Goal: Information Seeking & Learning: Understand process/instructions

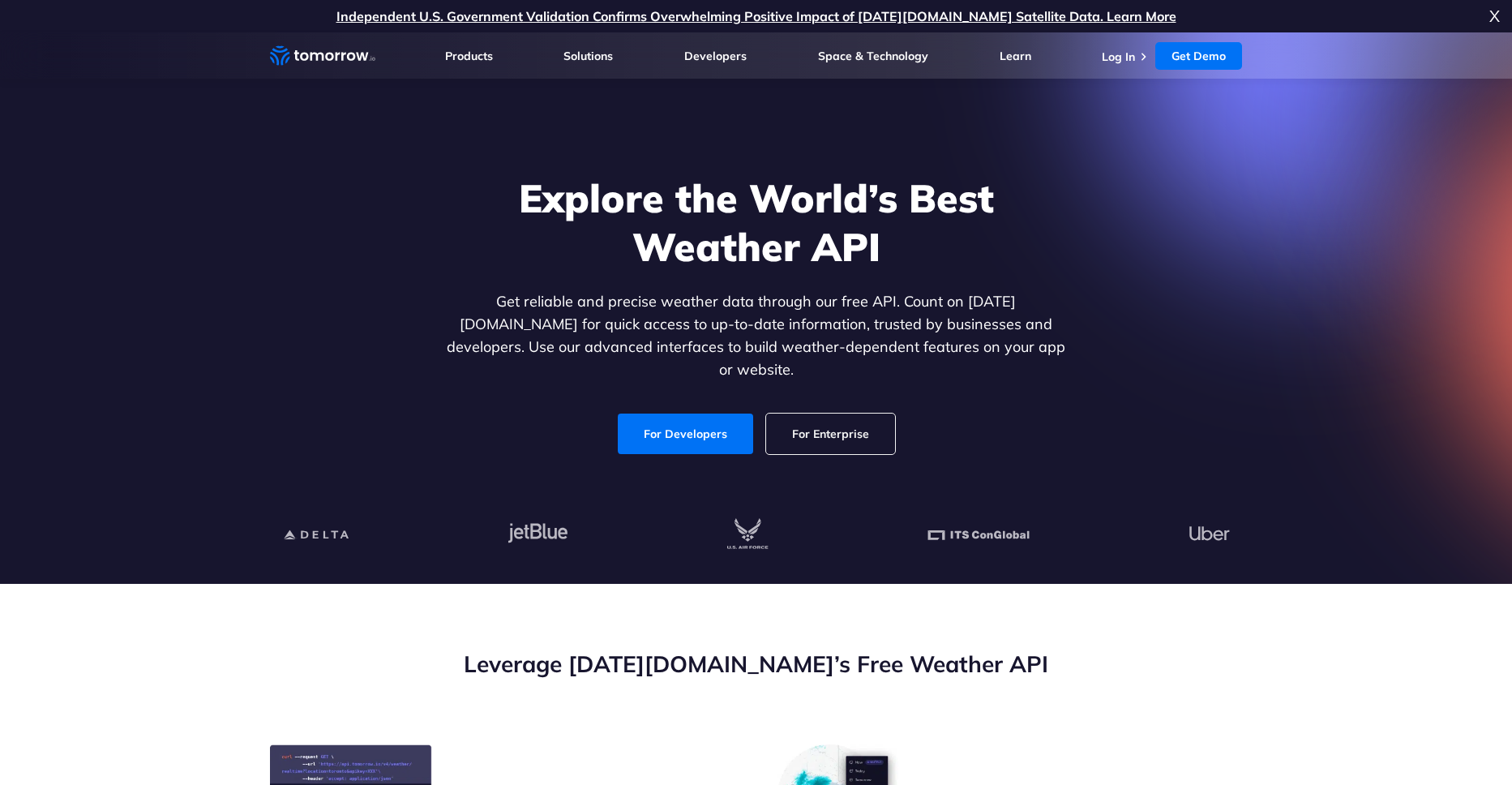
scroll to position [97, 0]
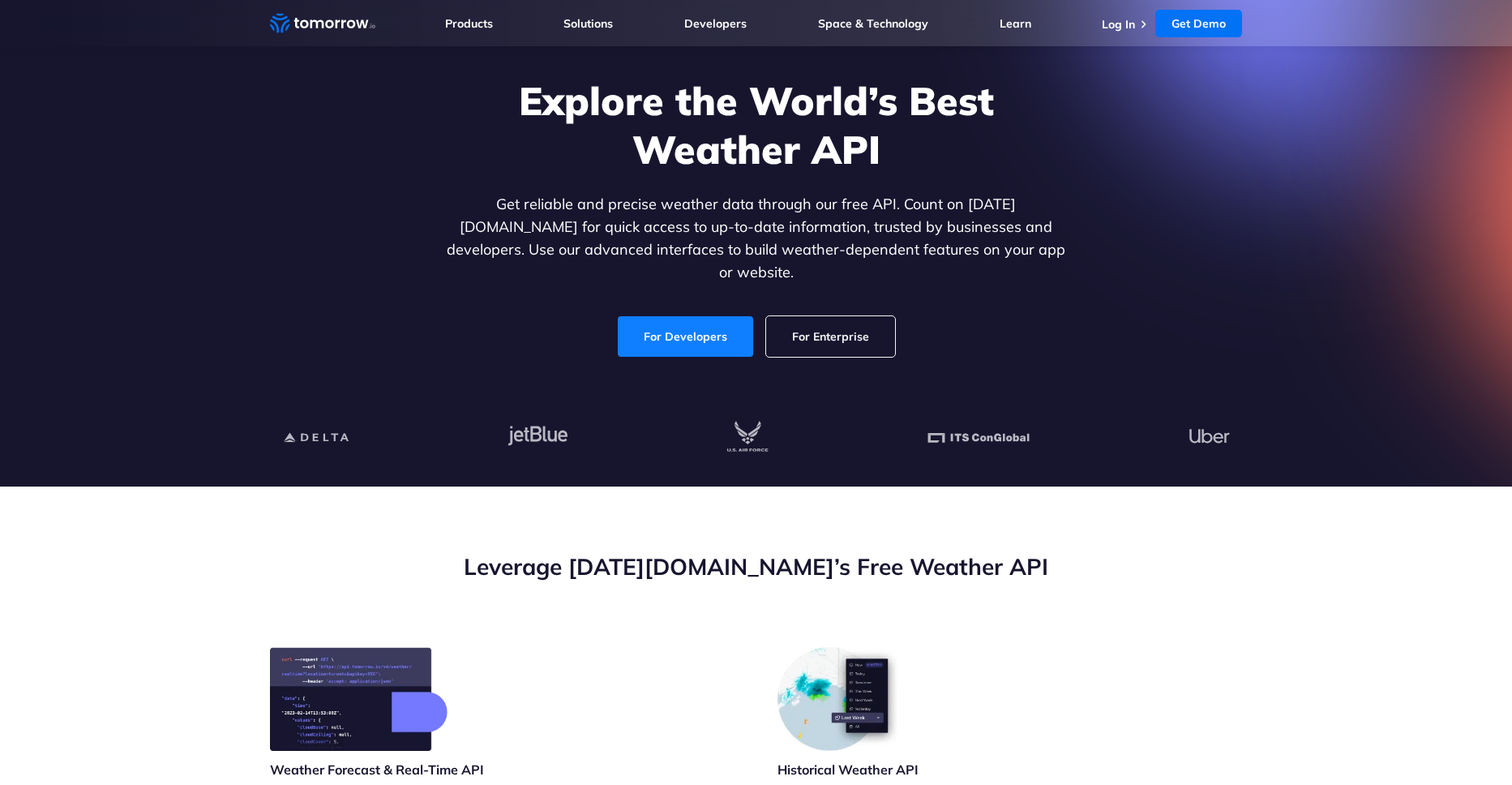
click at [723, 326] on link "For Developers" at bounding box center [685, 336] width 135 height 41
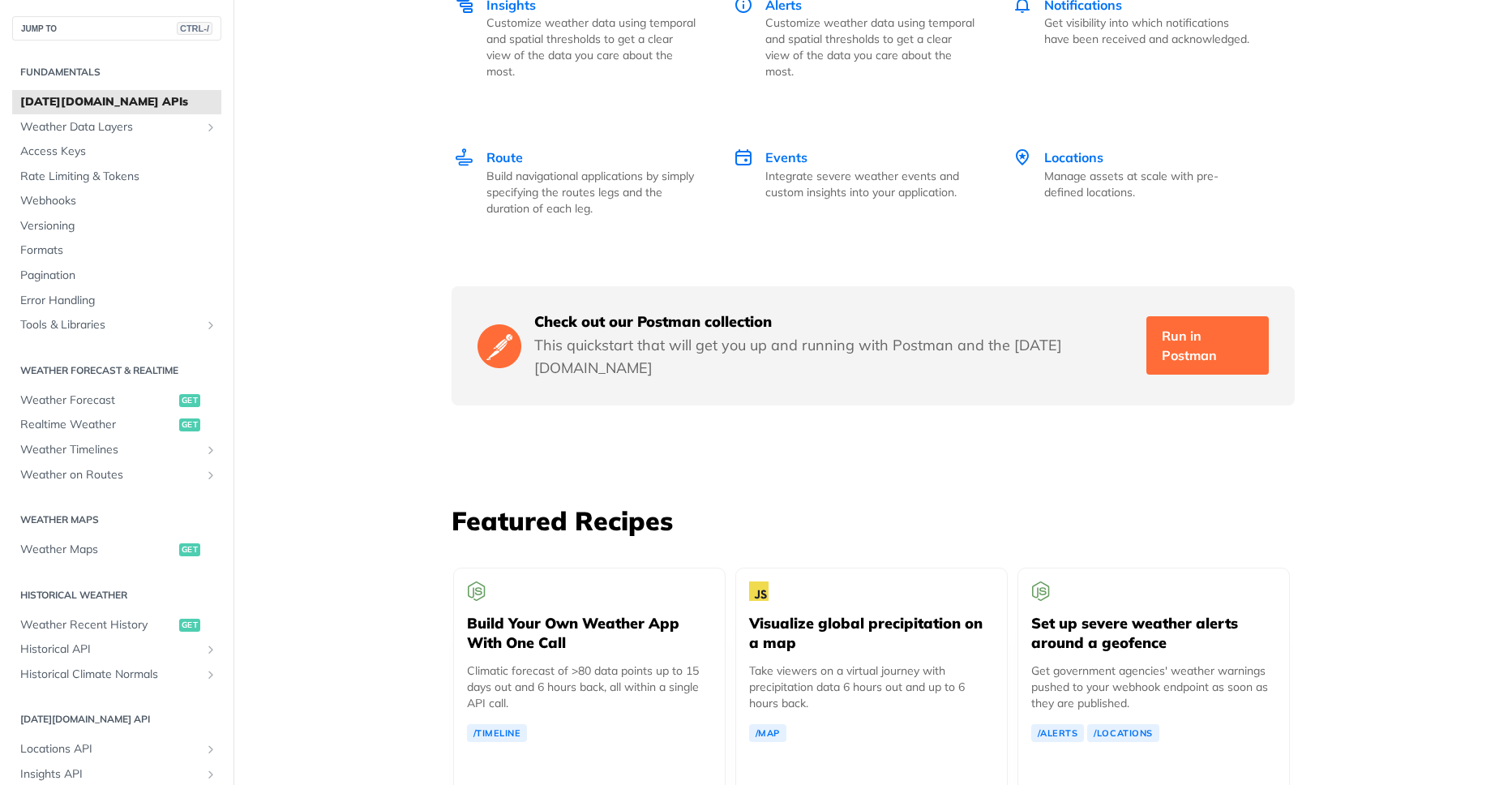
scroll to position [2143, 0]
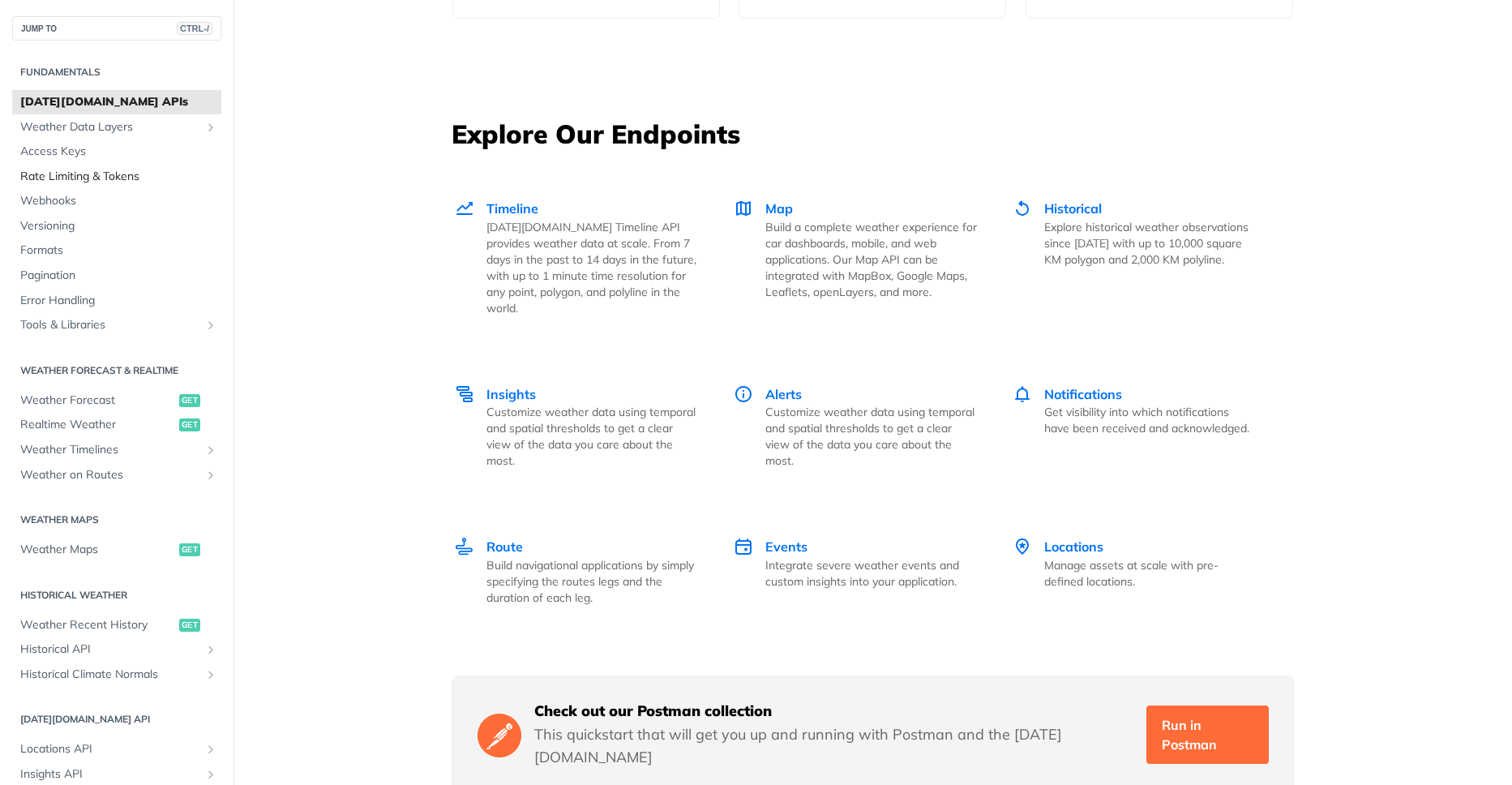
click at [118, 177] on span "Rate Limiting & Tokens" at bounding box center [118, 177] width 197 height 16
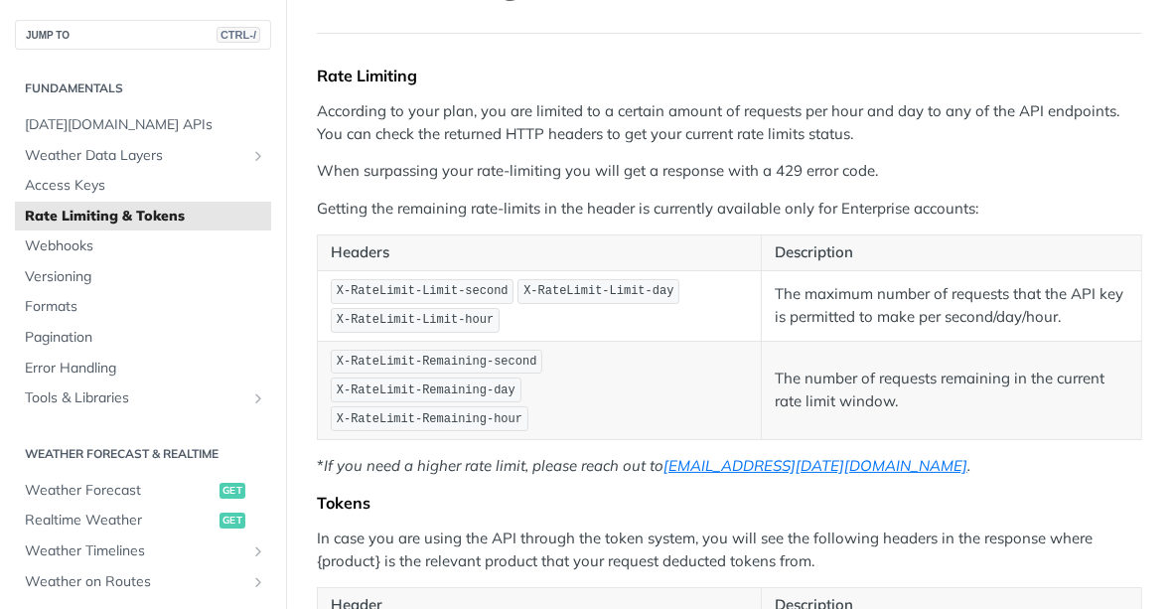
scroll to position [120, 0]
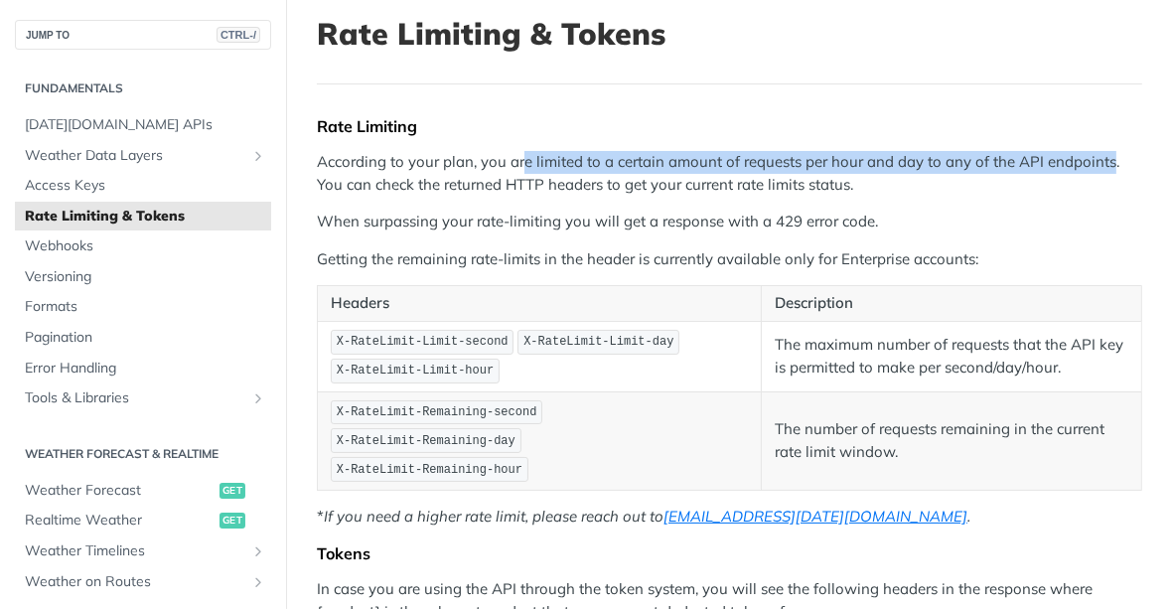
drag, startPoint x: 520, startPoint y: 161, endPoint x: 1108, endPoint y: 165, distance: 588.2
click at [1108, 165] on p "According to your plan, you are limited to a certain amount of requests per hou…" at bounding box center [730, 173] width 826 height 45
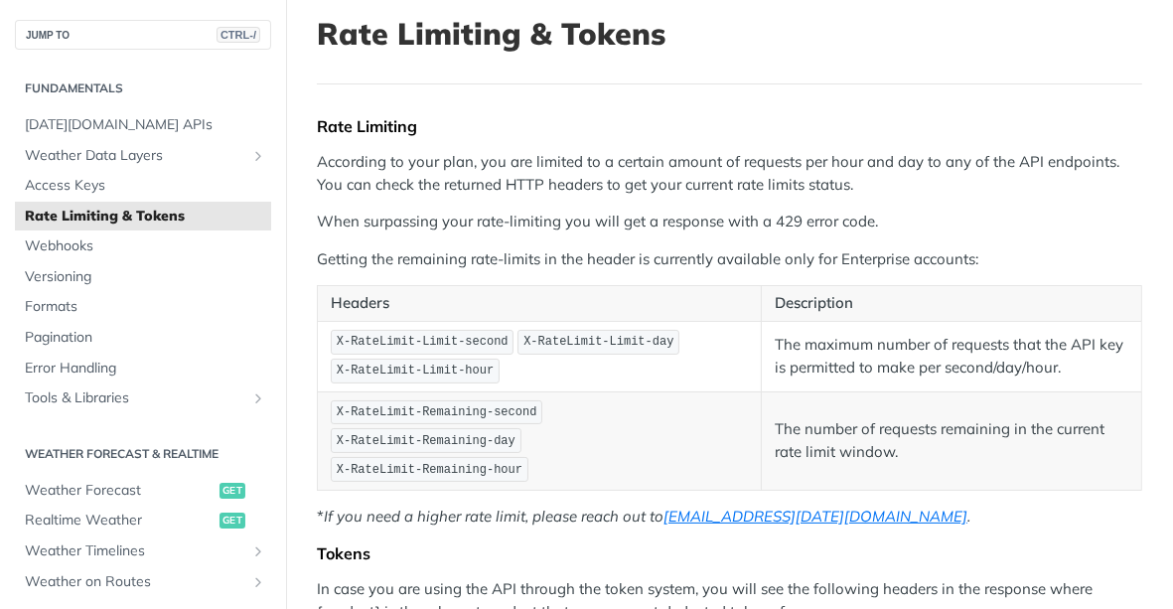
drag, startPoint x: 426, startPoint y: 195, endPoint x: 408, endPoint y: 196, distance: 17.9
click at [426, 196] on div "Rate Limiting According to your plan, you are limited to a certain amount of re…" at bounding box center [730, 533] width 826 height 834
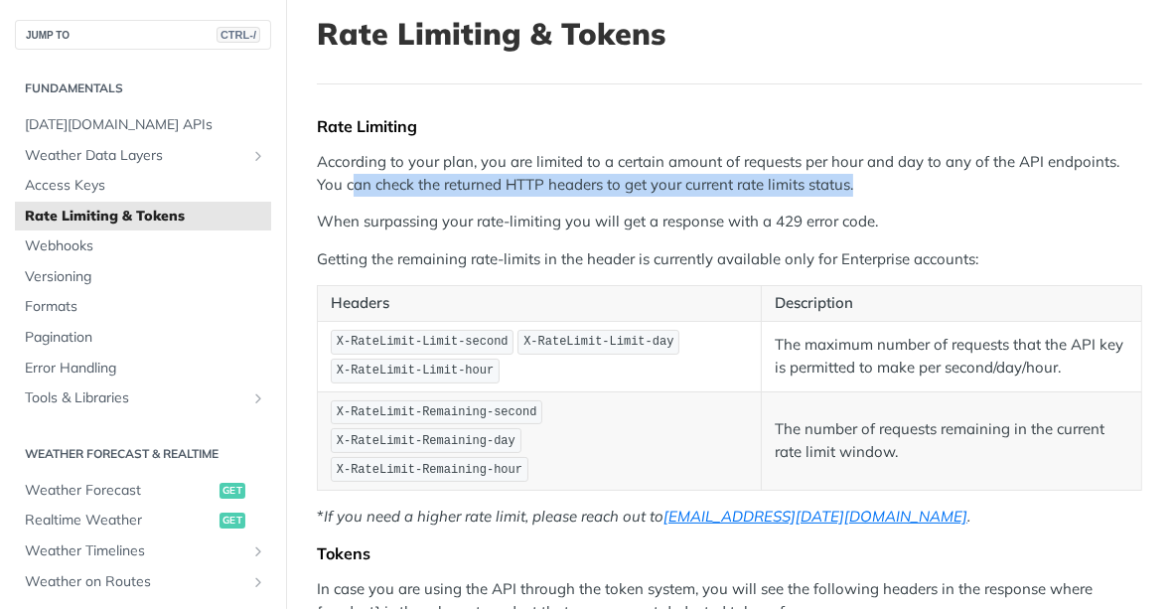
drag, startPoint x: 328, startPoint y: 187, endPoint x: 825, endPoint y: 199, distance: 496.9
click at [825, 199] on div "Rate Limiting According to your plan, you are limited to a certain amount of re…" at bounding box center [730, 533] width 826 height 834
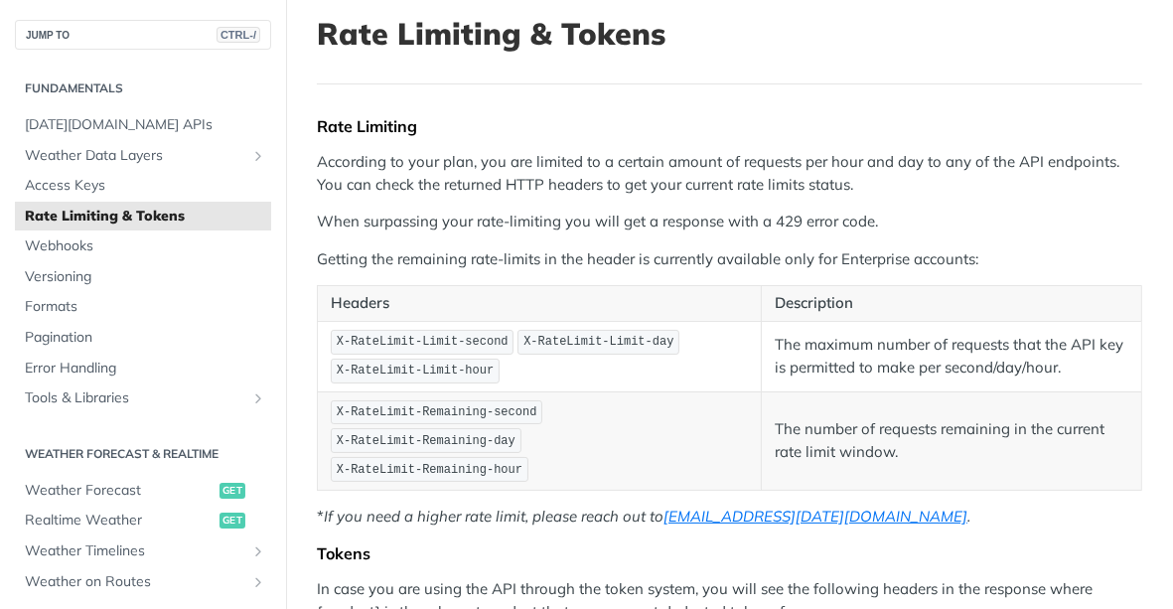
click at [903, 198] on div "Rate Limiting According to your plan, you are limited to a certain amount of re…" at bounding box center [730, 533] width 826 height 834
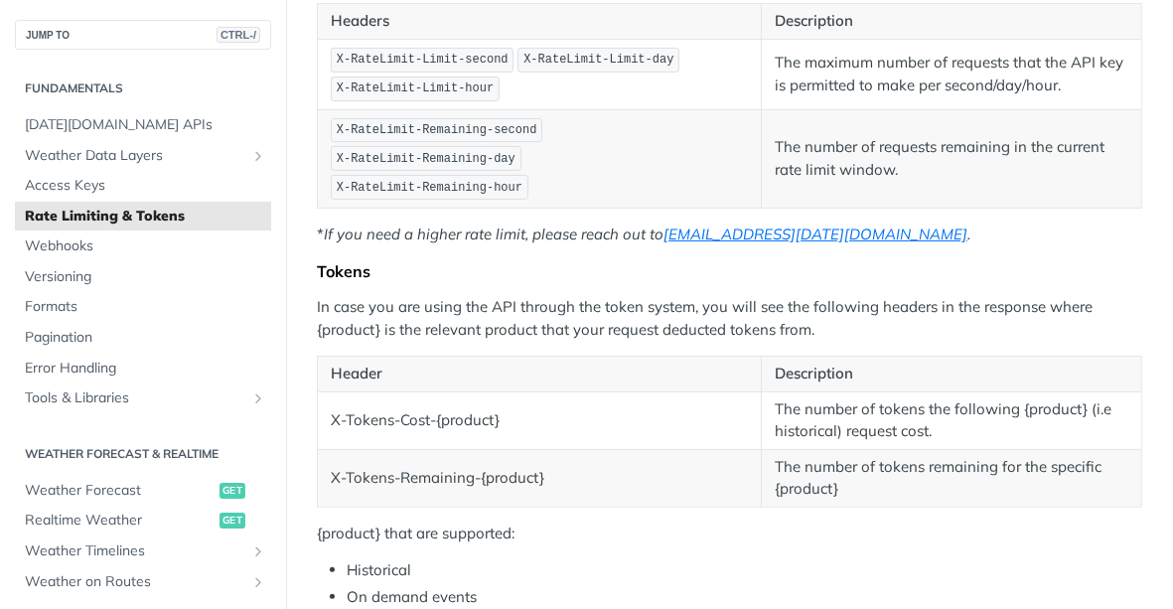
scroll to position [483, 0]
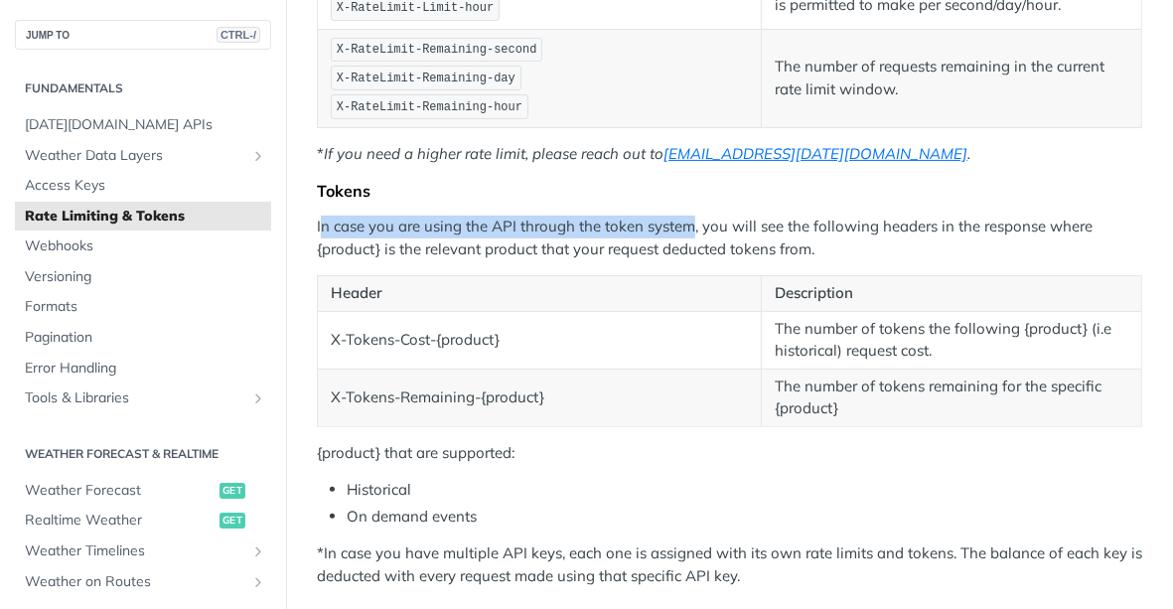
drag, startPoint x: 320, startPoint y: 221, endPoint x: 686, endPoint y: 217, distance: 366.6
click at [686, 217] on p "In case you are using the API through the token system, you will see the follow…" at bounding box center [730, 238] width 826 height 45
click at [544, 228] on p "In case you are using the API through the token system, you will see the follow…" at bounding box center [730, 238] width 826 height 45
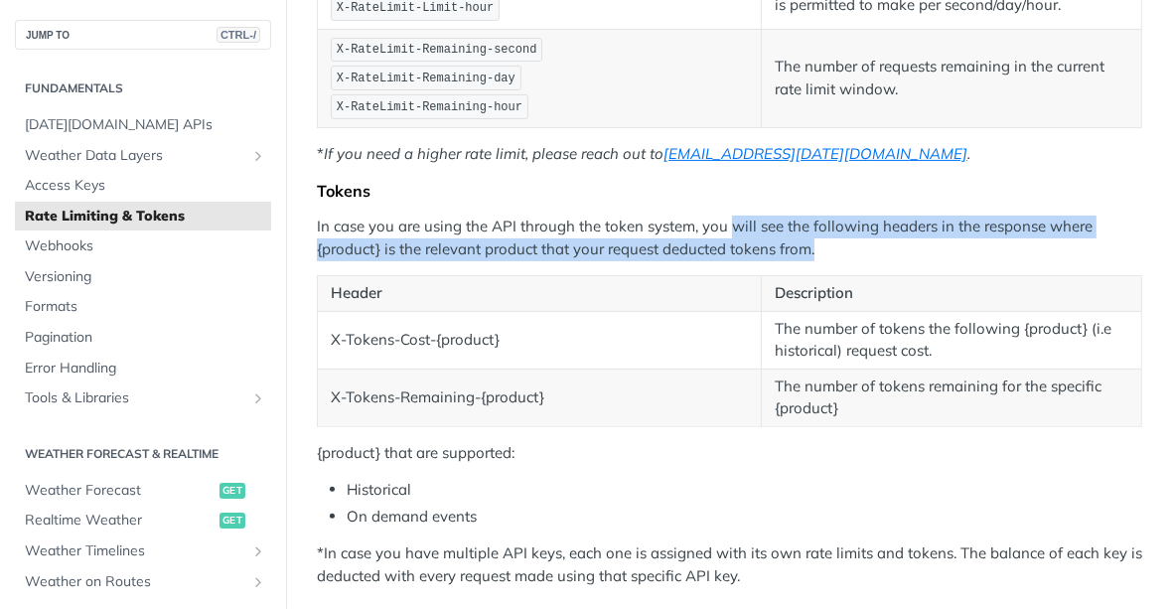
drag, startPoint x: 739, startPoint y: 221, endPoint x: 681, endPoint y: 244, distance: 63.3
click at [592, 254] on div "Rate Limiting According to your plan, you are limited to a certain amount of re…" at bounding box center [730, 171] width 826 height 834
click at [715, 242] on p "In case you are using the API through the token system, you will see the follow…" at bounding box center [730, 238] width 826 height 45
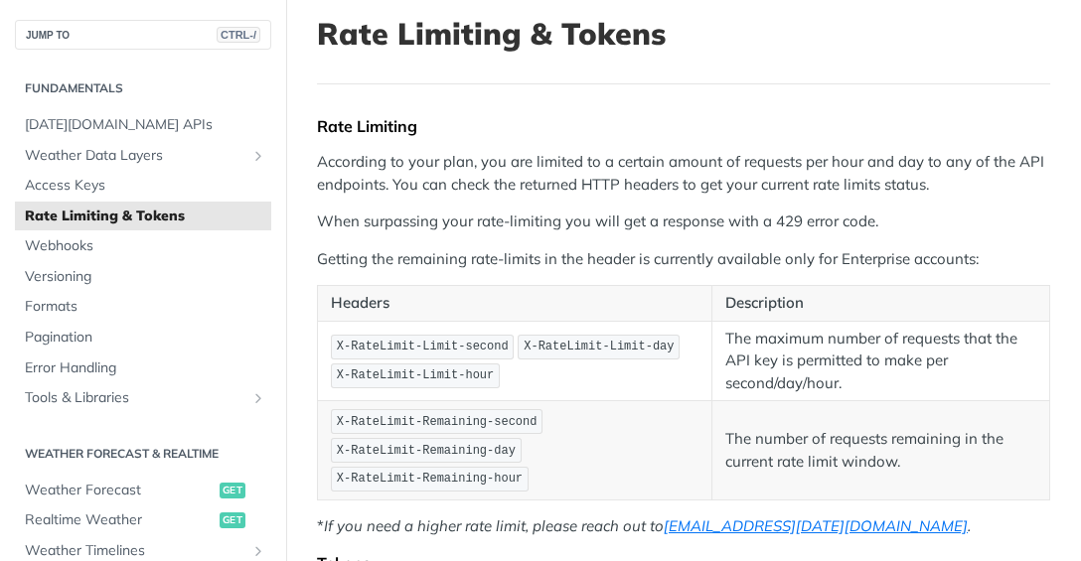
scroll to position [120, 0]
drag, startPoint x: 489, startPoint y: 158, endPoint x: 719, endPoint y: 155, distance: 230.5
click at [719, 155] on p "According to your plan, you are limited to a certain amount of requests per hou…" at bounding box center [683, 173] width 733 height 45
click at [860, 167] on p "According to your plan, you are limited to a certain amount of requests per hou…" at bounding box center [683, 173] width 733 height 45
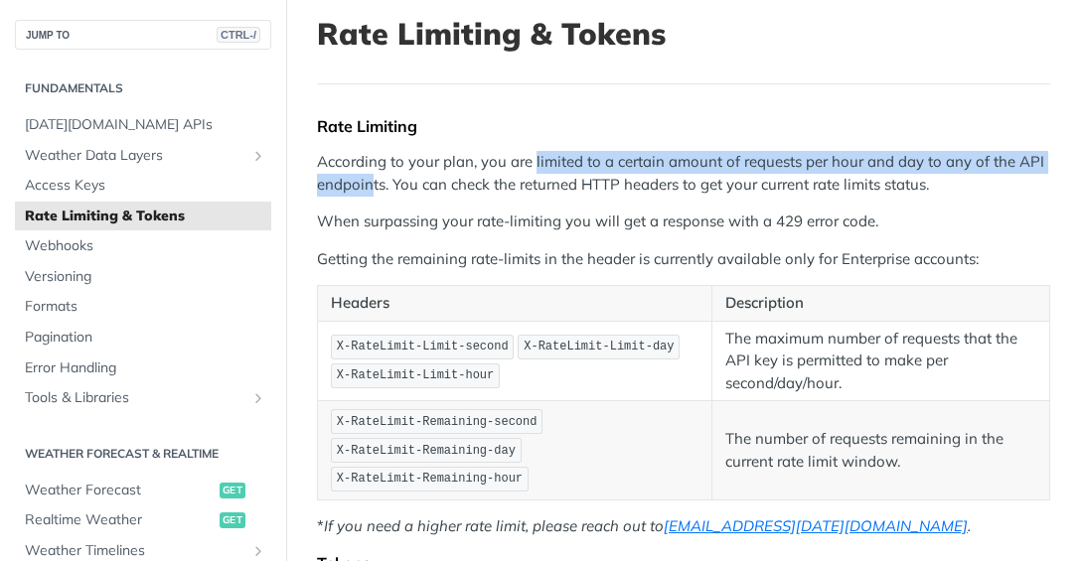
drag, startPoint x: 534, startPoint y: 158, endPoint x: 375, endPoint y: 173, distance: 160.6
click at [375, 173] on p "According to your plan, you are limited to a certain amount of requests per hou…" at bounding box center [683, 173] width 733 height 45
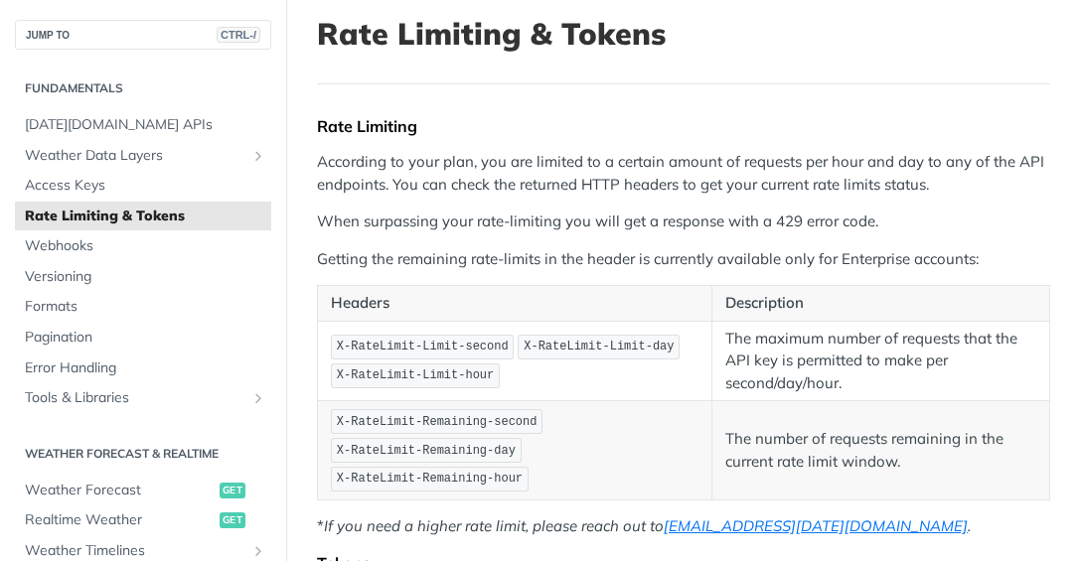
click at [471, 202] on div "Rate Limiting According to your plan, you are limited to a certain amount of re…" at bounding box center [683, 537] width 733 height 843
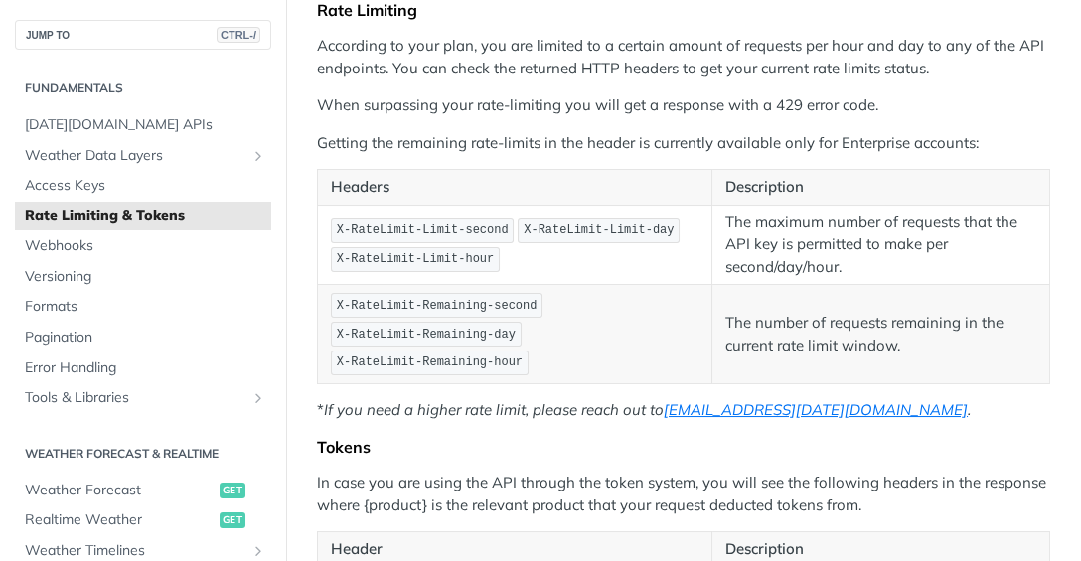
scroll to position [118, 0]
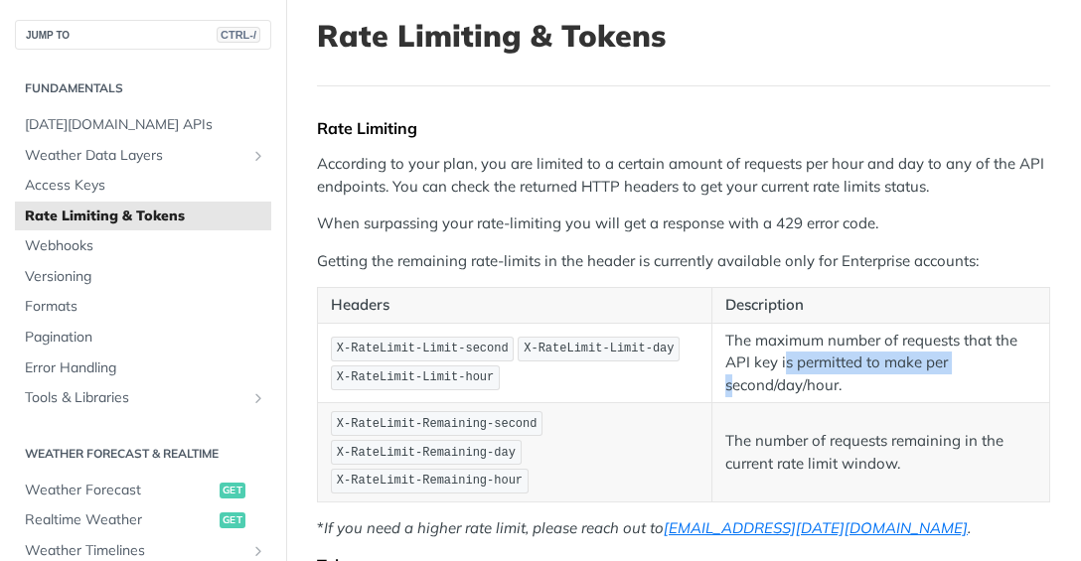
drag, startPoint x: 783, startPoint y: 368, endPoint x: 957, endPoint y: 370, distance: 173.9
click at [957, 370] on p "The maximum number of requests that the API key is permitted to make per second…" at bounding box center [880, 364] width 311 height 68
click at [985, 370] on p "The maximum number of requests that the API key is permitted to make per second…" at bounding box center [880, 364] width 311 height 68
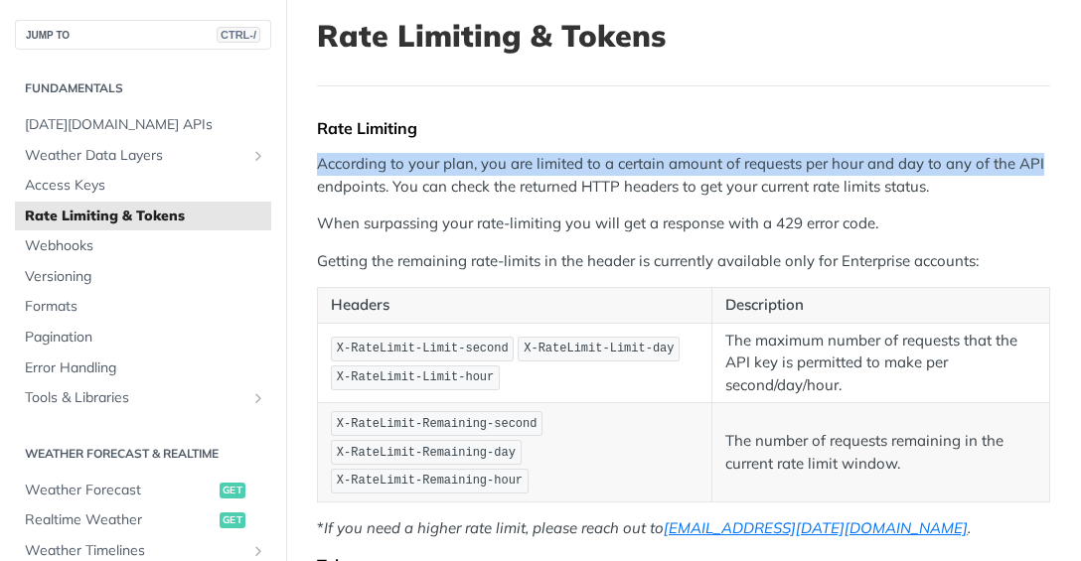
drag, startPoint x: 318, startPoint y: 160, endPoint x: 1037, endPoint y: 165, distance: 719.3
click at [1037, 165] on p "According to your plan, you are limited to a certain amount of requests per hou…" at bounding box center [683, 175] width 733 height 45
drag, startPoint x: 364, startPoint y: 163, endPoint x: 394, endPoint y: 204, distance: 51.1
click at [363, 164] on p "According to your plan, you are limited to a certain amount of requests per hou…" at bounding box center [683, 175] width 733 height 45
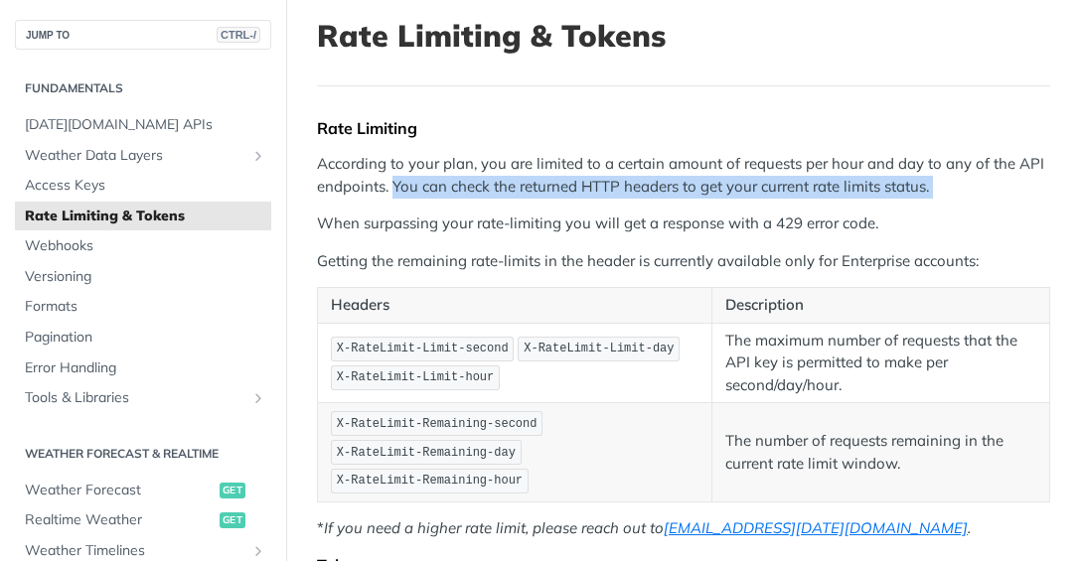
drag, startPoint x: 397, startPoint y: 185, endPoint x: 959, endPoint y: 205, distance: 561.7
click at [959, 205] on div "Rate Limiting According to your plan, you are limited to a certain amount of re…" at bounding box center [683, 539] width 733 height 843
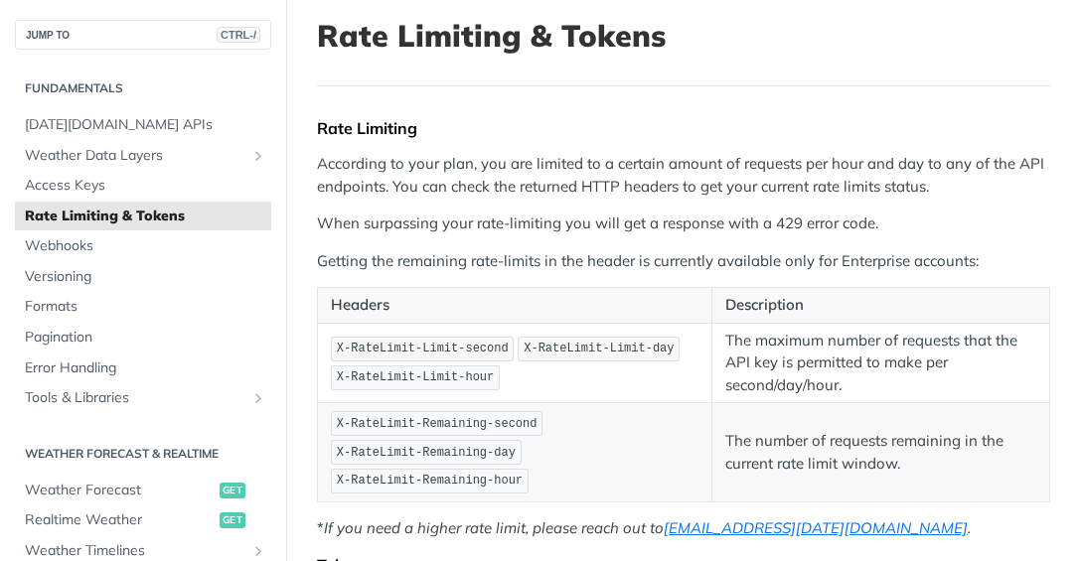
click at [548, 207] on div "Rate Limiting According to your plan, you are limited to a certain amount of re…" at bounding box center [683, 539] width 733 height 843
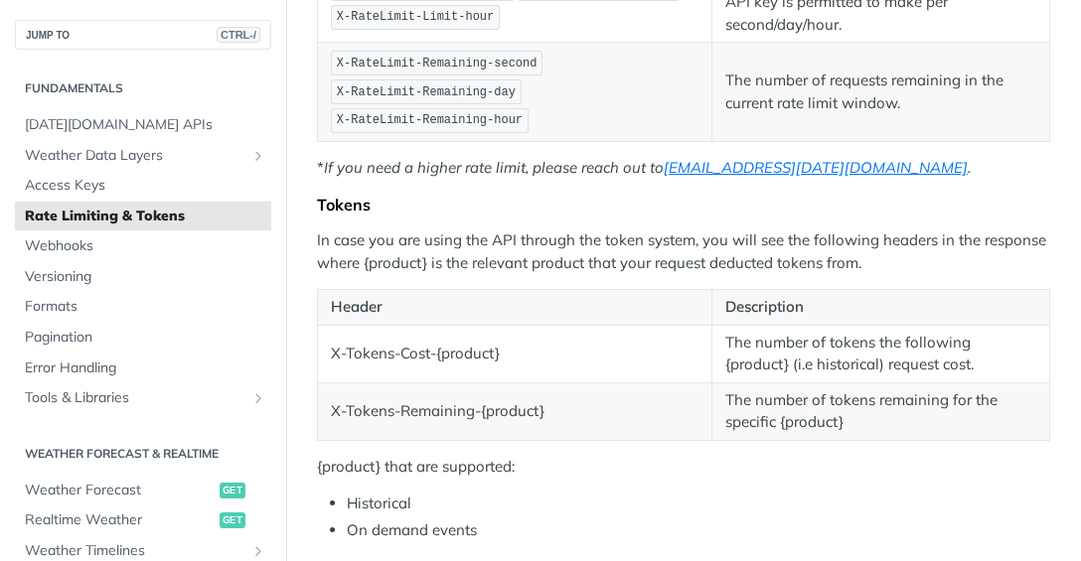
scroll to position [473, 0]
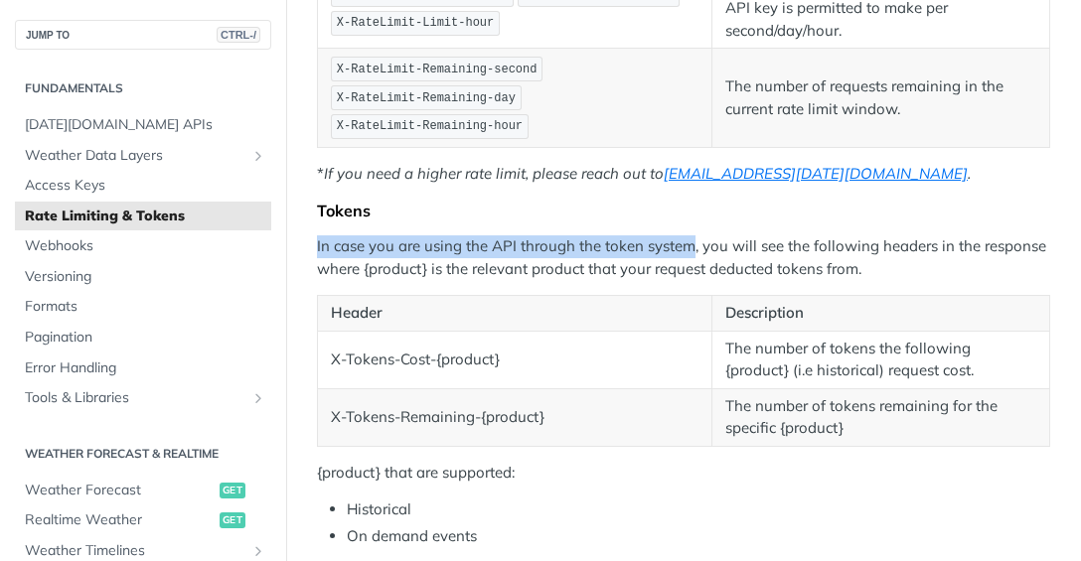
drag, startPoint x: 318, startPoint y: 238, endPoint x: 694, endPoint y: 245, distance: 376.6
click at [694, 245] on p "In case you are using the API through the token system, you will see the follow…" at bounding box center [683, 257] width 733 height 45
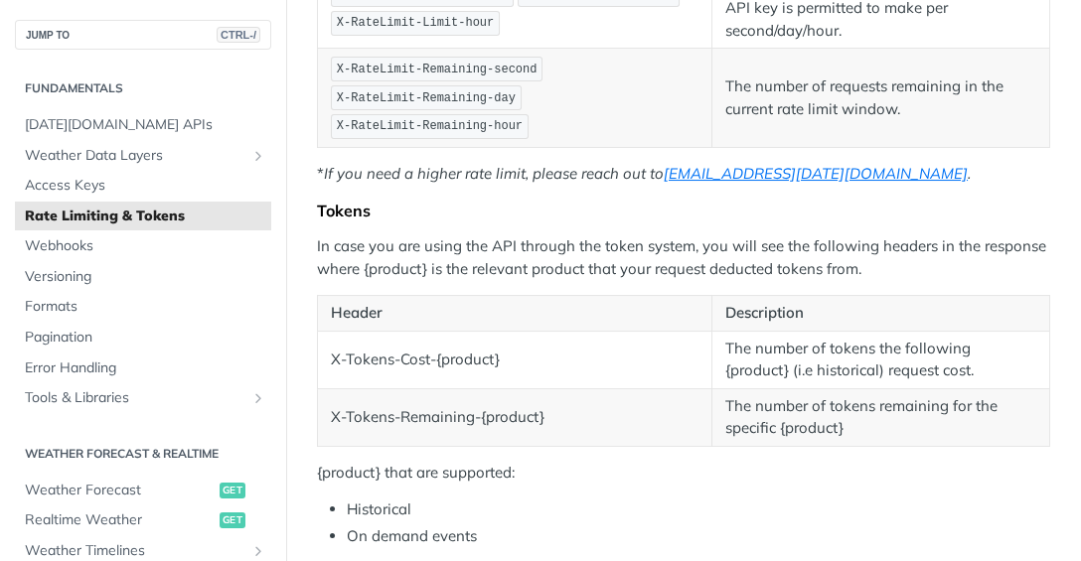
click at [731, 247] on p "In case you are using the API through the token system, you will see the follow…" at bounding box center [683, 257] width 733 height 45
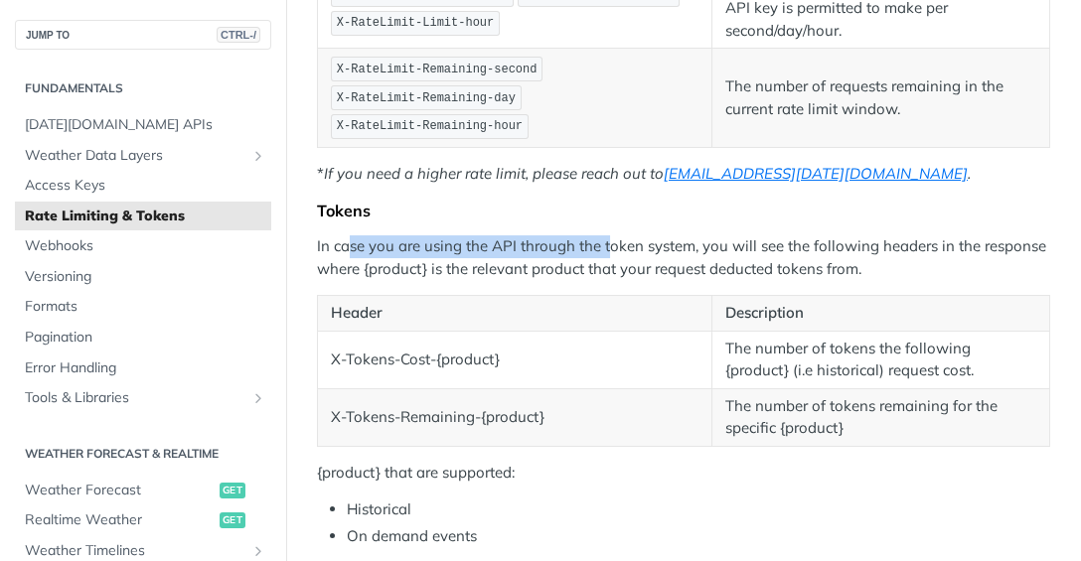
drag, startPoint x: 588, startPoint y: 237, endPoint x: 609, endPoint y: 237, distance: 20.9
click at [609, 237] on p "In case you are using the API through the token system, you will see the follow…" at bounding box center [683, 257] width 733 height 45
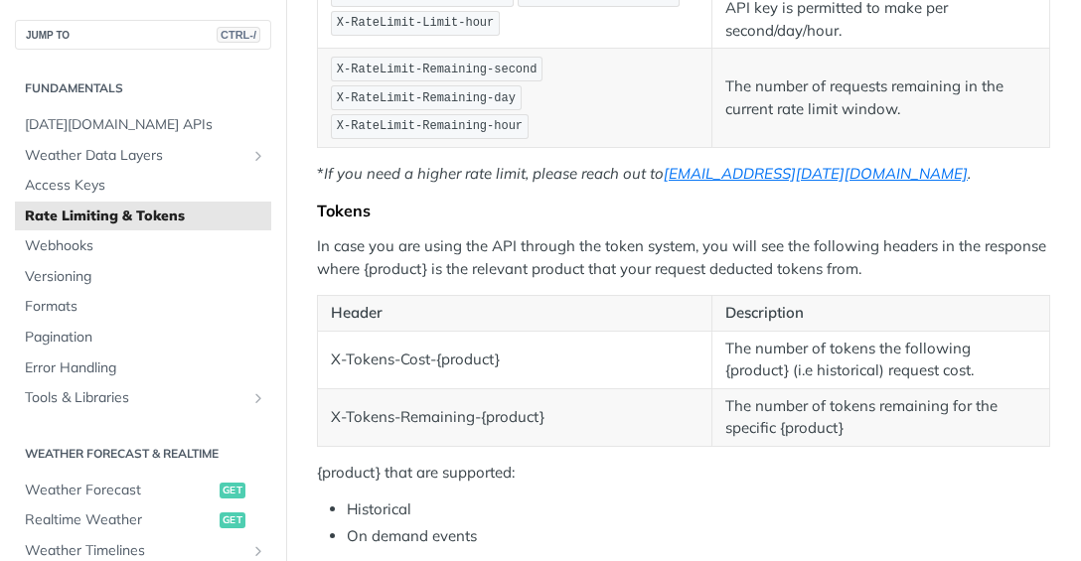
click at [778, 237] on p "In case you are using the API through the token system, you will see the follow…" at bounding box center [683, 257] width 733 height 45
